Goal: Task Accomplishment & Management: Use online tool/utility

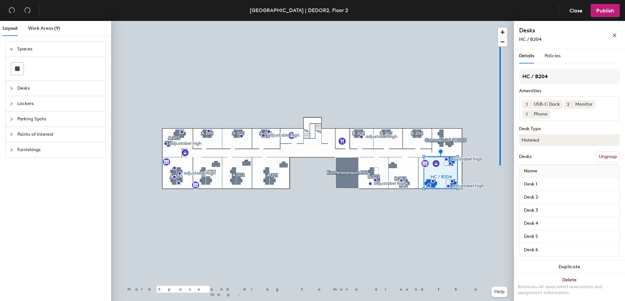
click at [491, 21] on div at bounding box center [312, 21] width 403 height 0
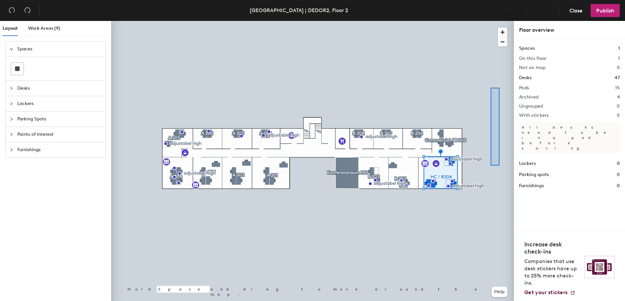
click at [491, 88] on div at bounding box center [495, 127] width 9 height 78
click at [503, 33] on span "button" at bounding box center [502, 31] width 9 height 9
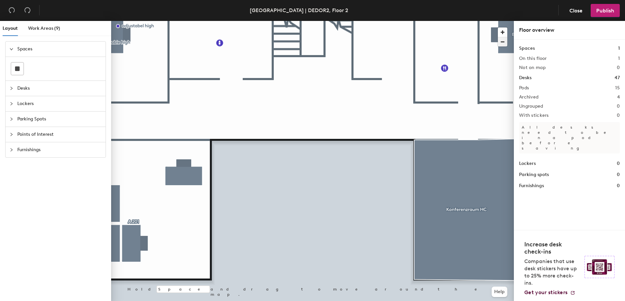
click at [501, 40] on span "button" at bounding box center [502, 41] width 9 height 9
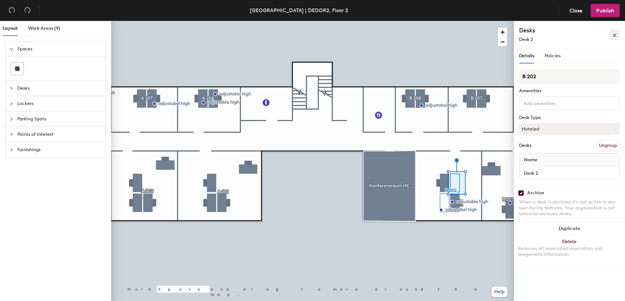
click at [611, 35] on button "button" at bounding box center [614, 34] width 10 height 10
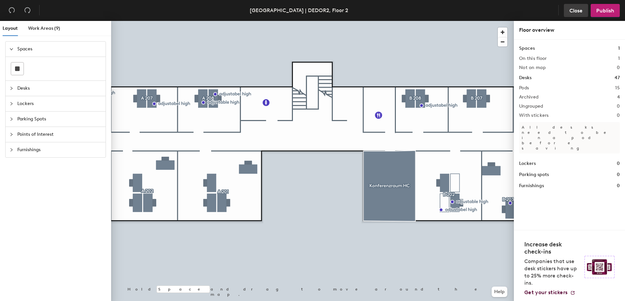
click at [574, 13] on span "Close" at bounding box center [576, 11] width 13 height 6
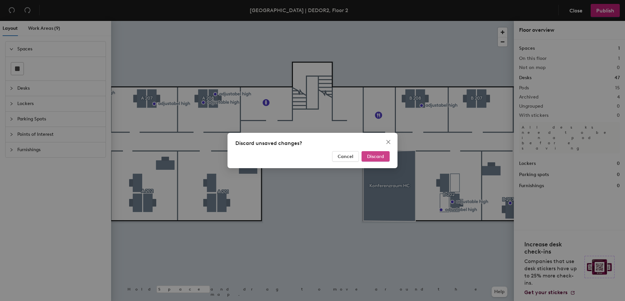
click at [383, 157] on span "Discard" at bounding box center [375, 157] width 17 height 6
